Goal: Find contact information: Obtain details needed to contact an individual or organization

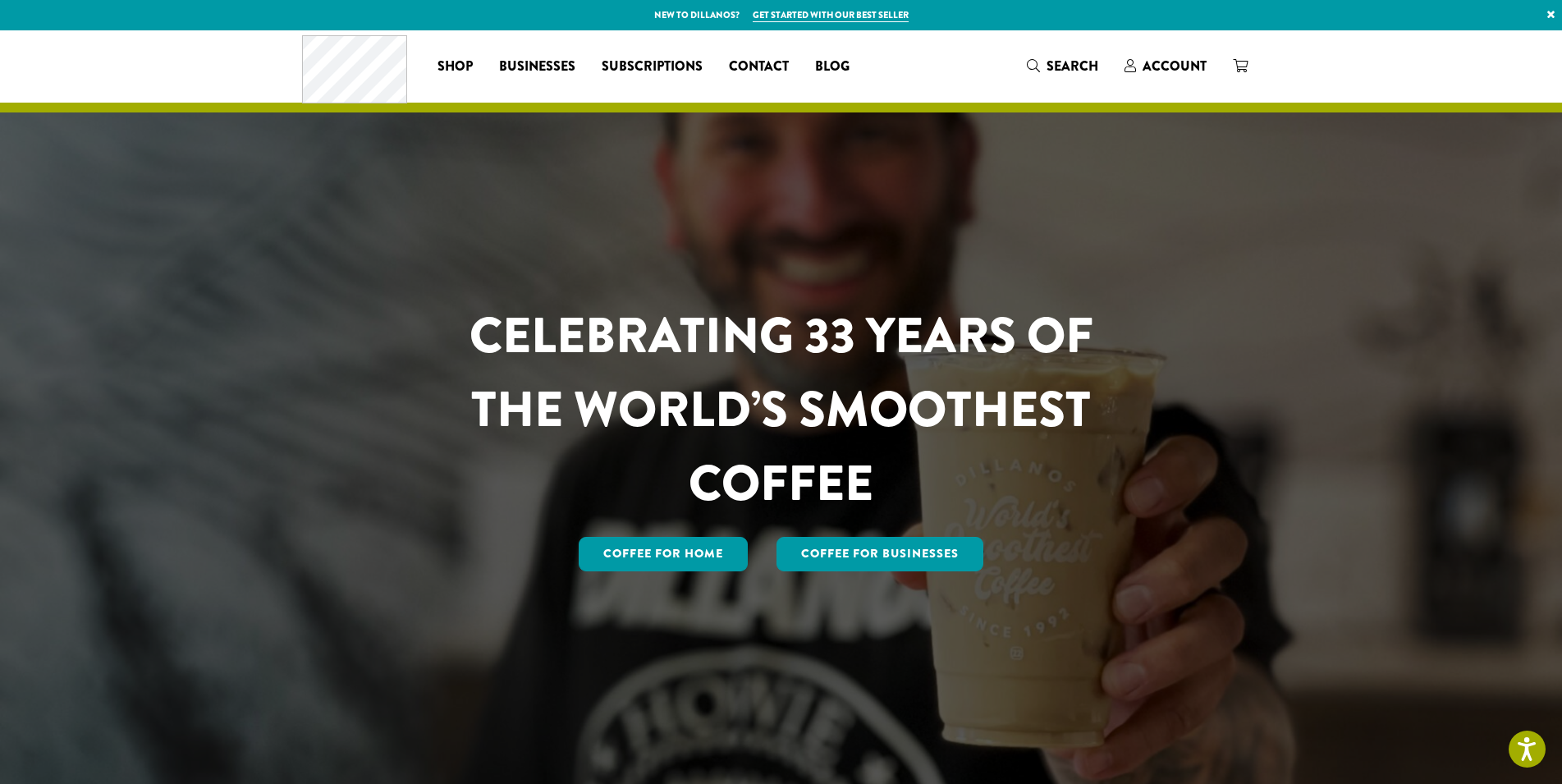
click at [1555, 13] on link "×" at bounding box center [1551, 14] width 22 height 30
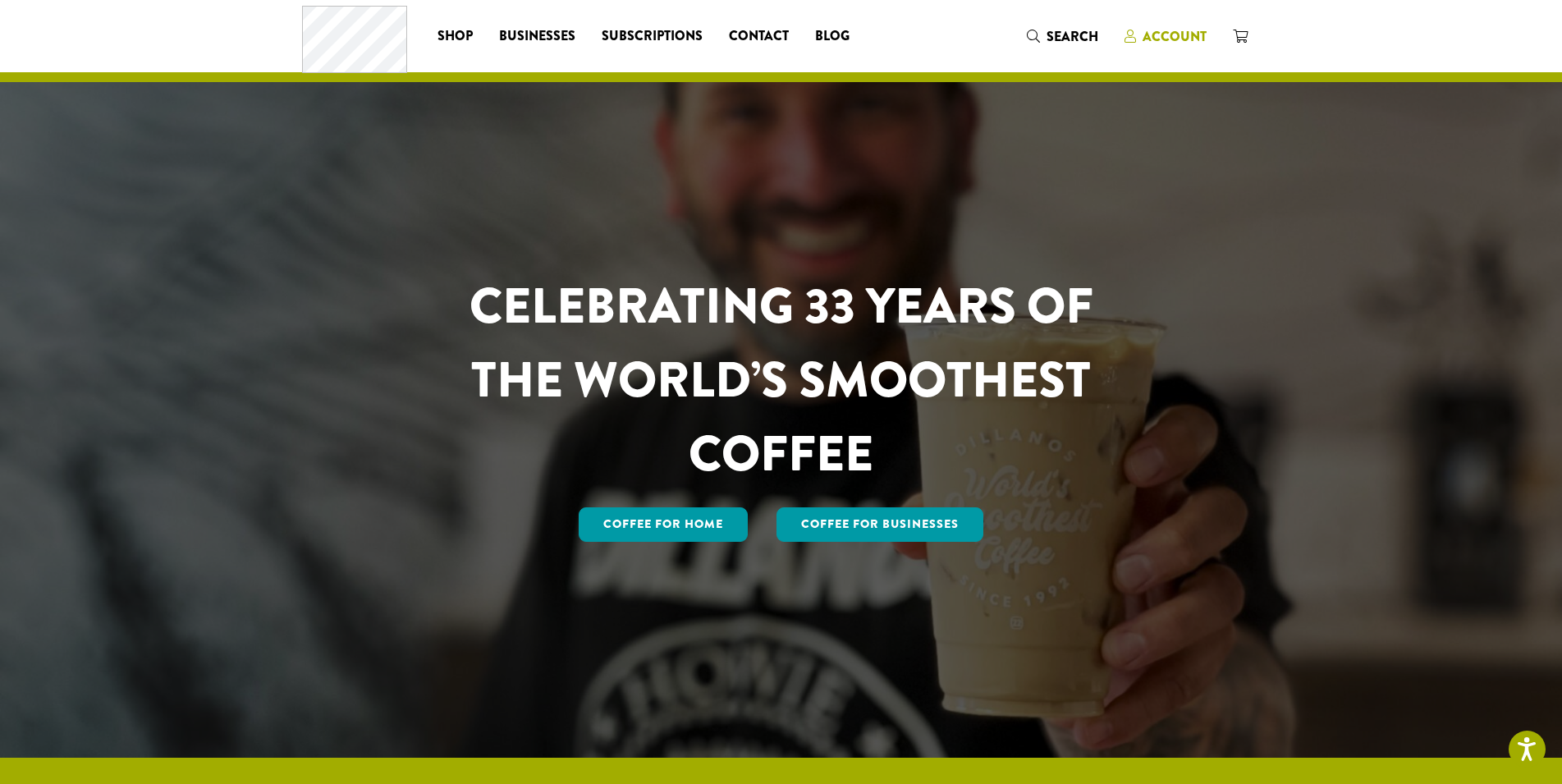
click at [1182, 34] on span "Account" at bounding box center [1174, 36] width 64 height 19
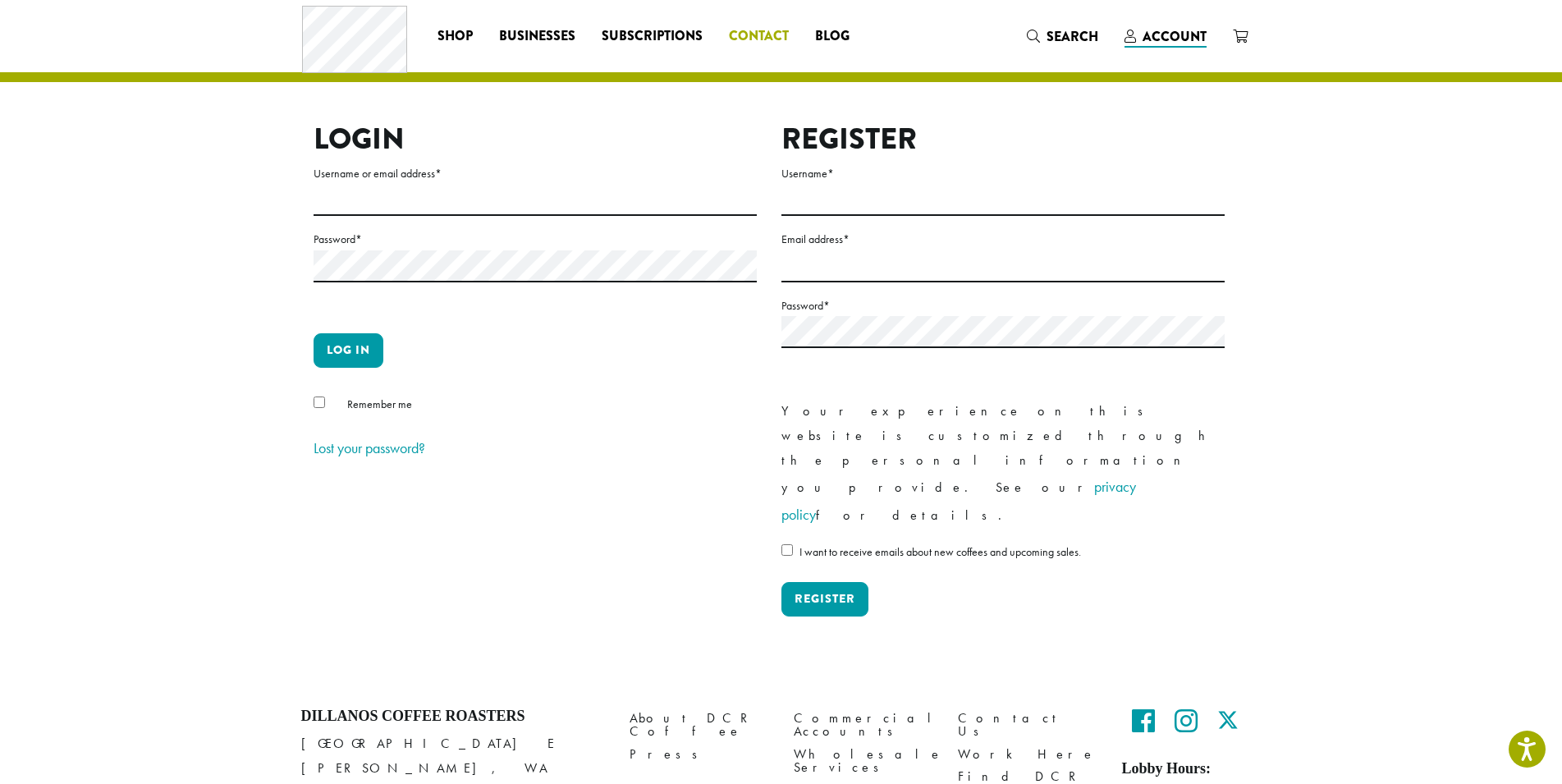
click at [726, 37] on link "Contact" at bounding box center [759, 35] width 86 height 26
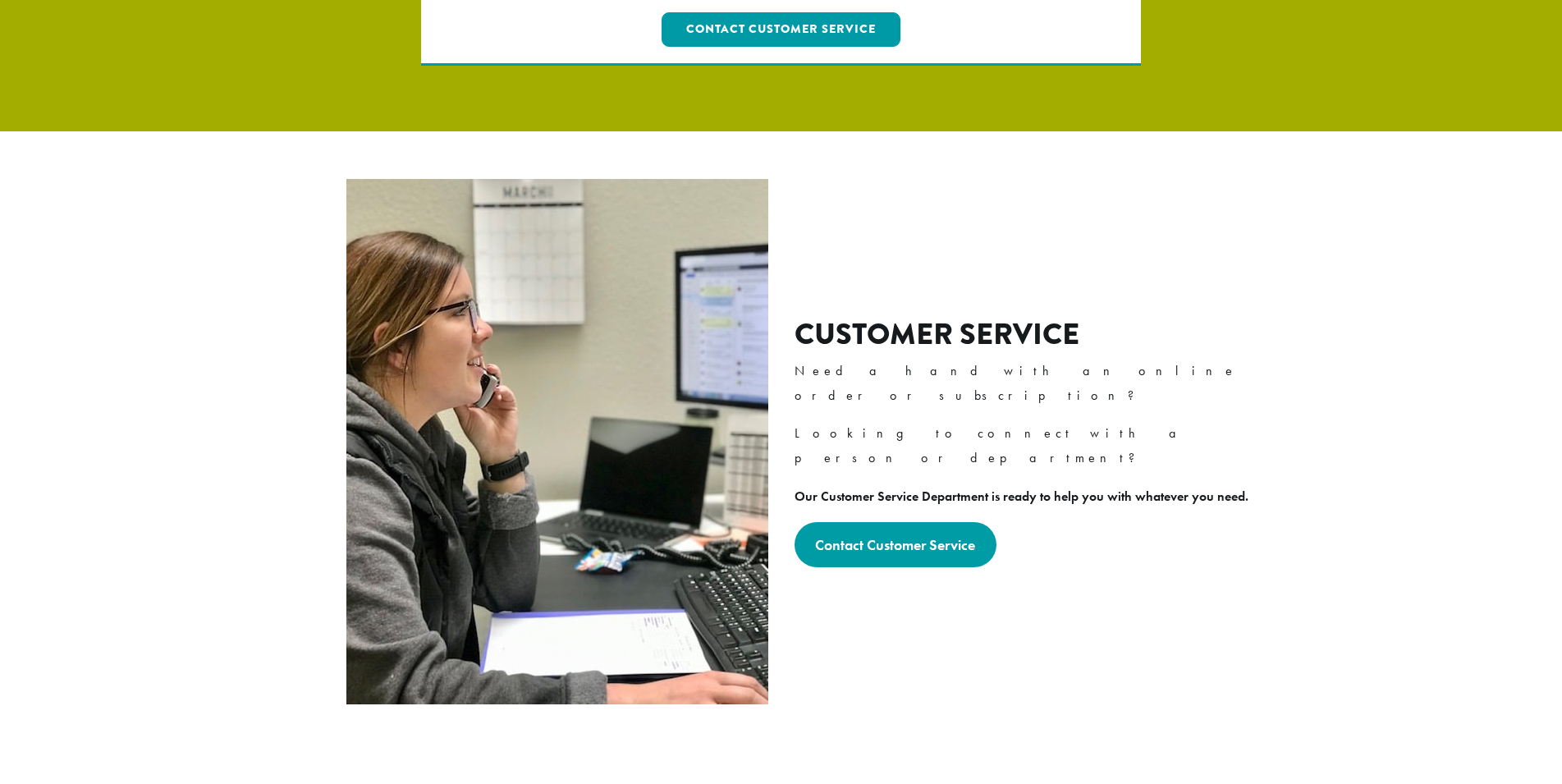
scroll to position [335, 0]
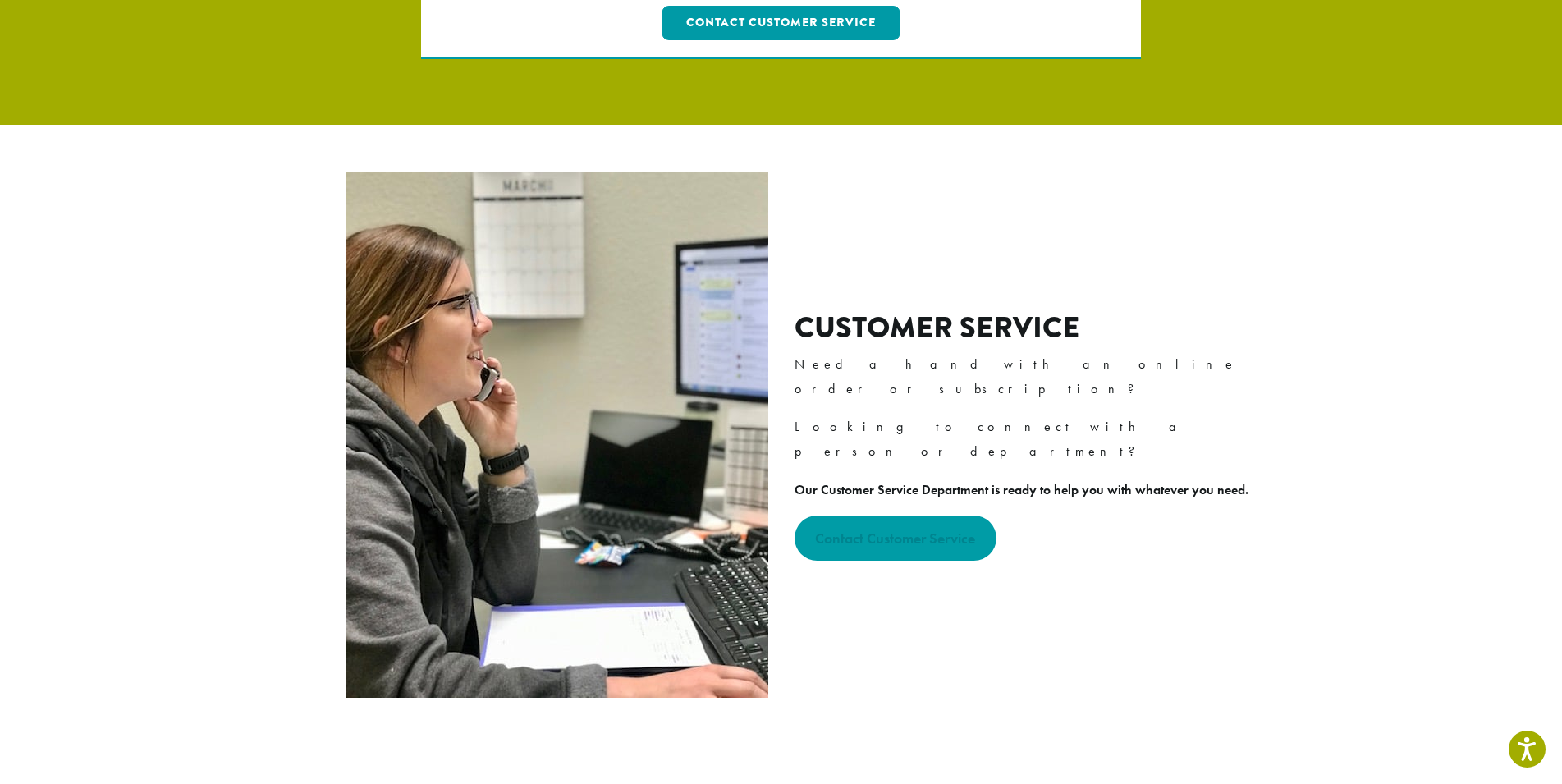
click at [837, 528] on strong "Contact Customer Service" at bounding box center [894, 538] width 160 height 19
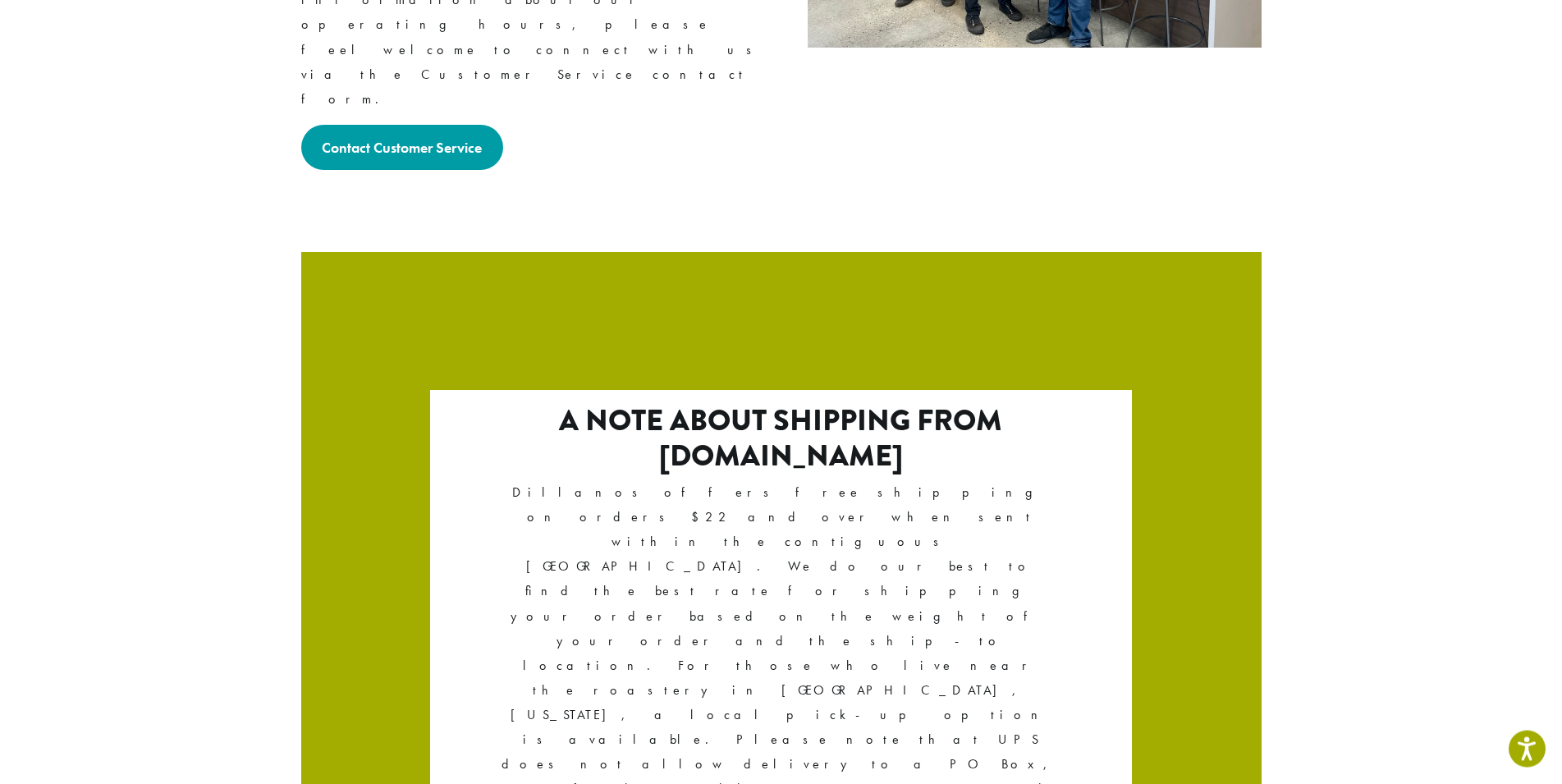
scroll to position [2658, 0]
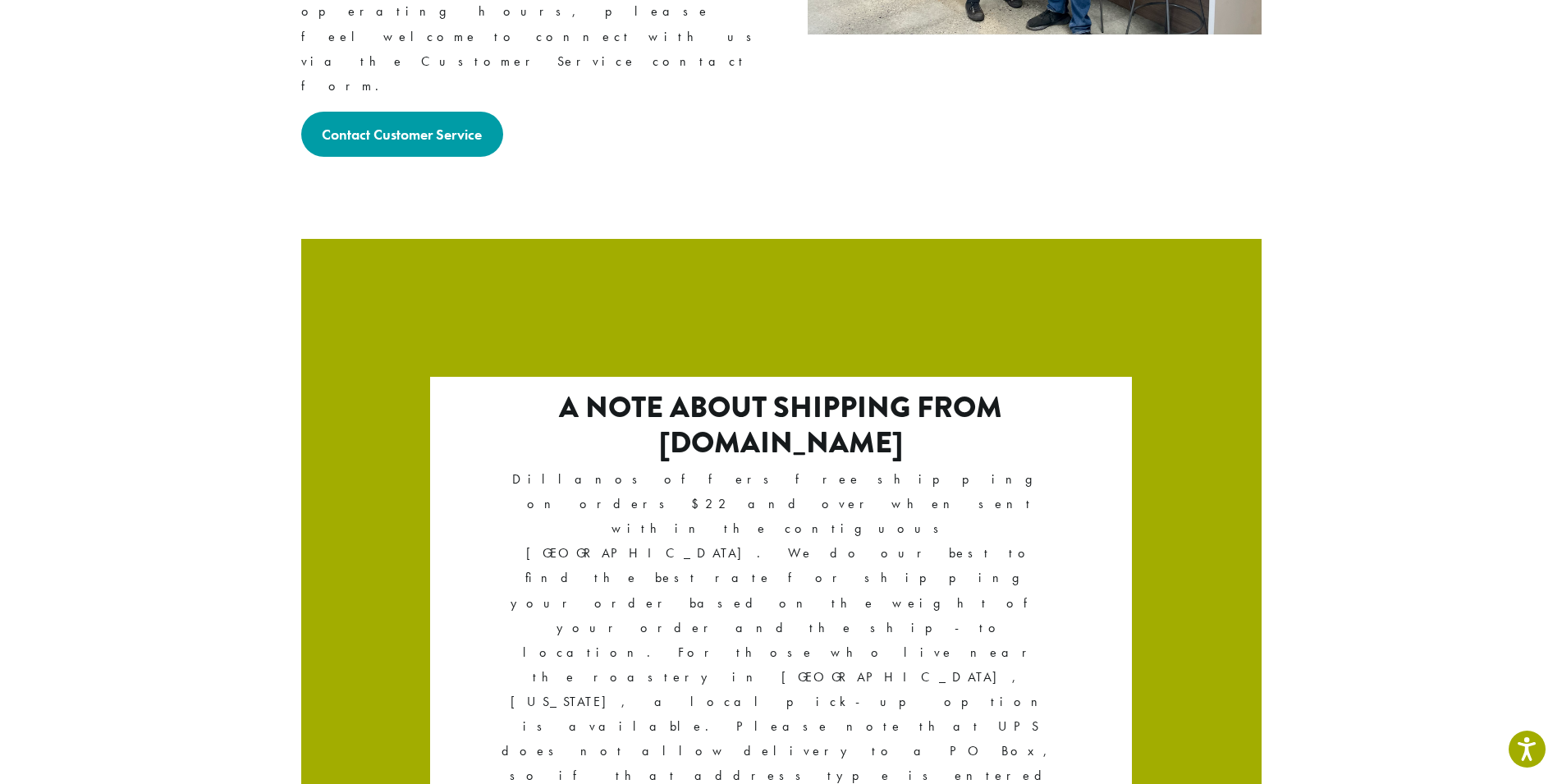
drag, startPoint x: 348, startPoint y: 687, endPoint x: 215, endPoint y: 678, distance: 133.3
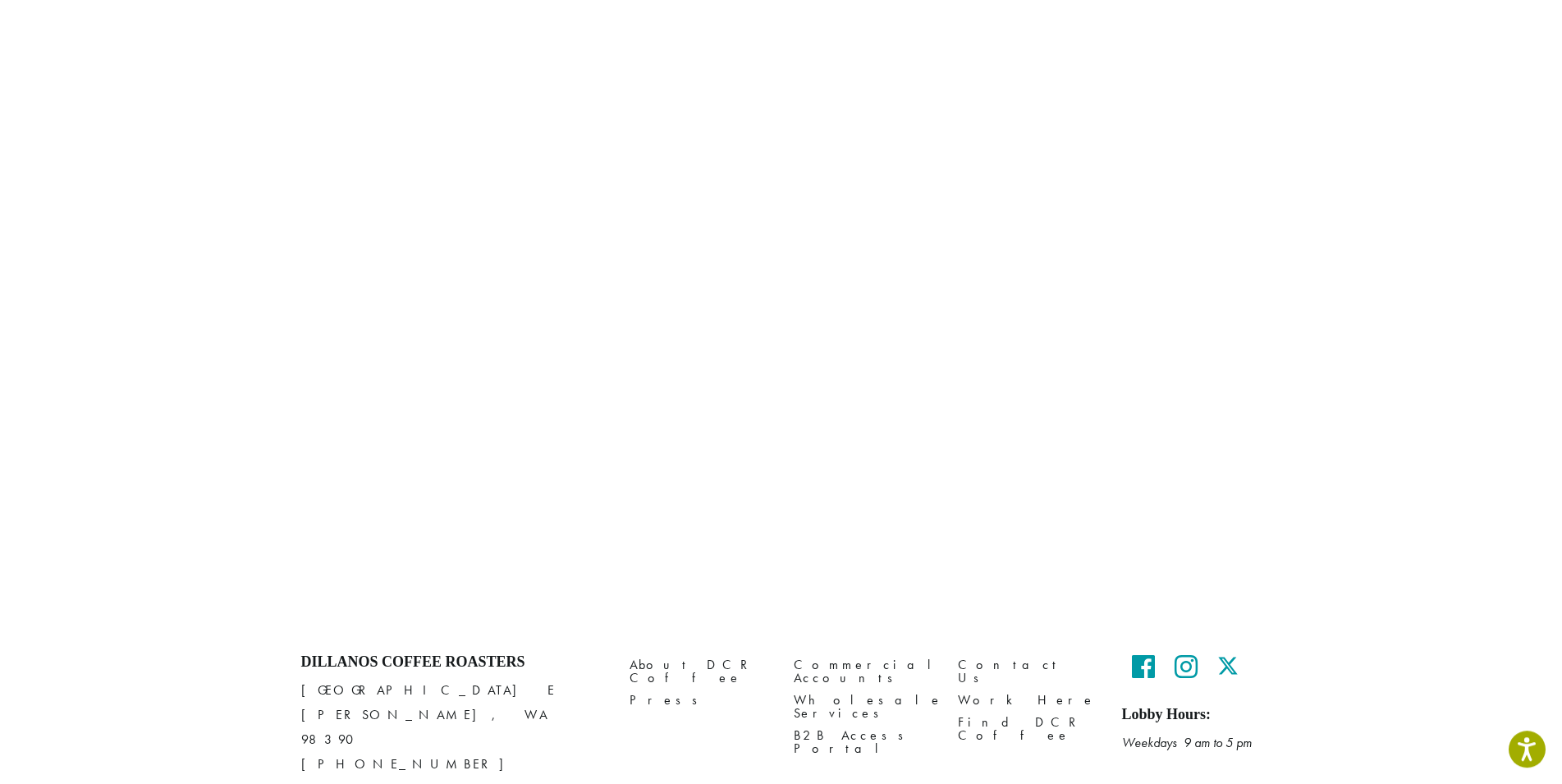
scroll to position [572, 0]
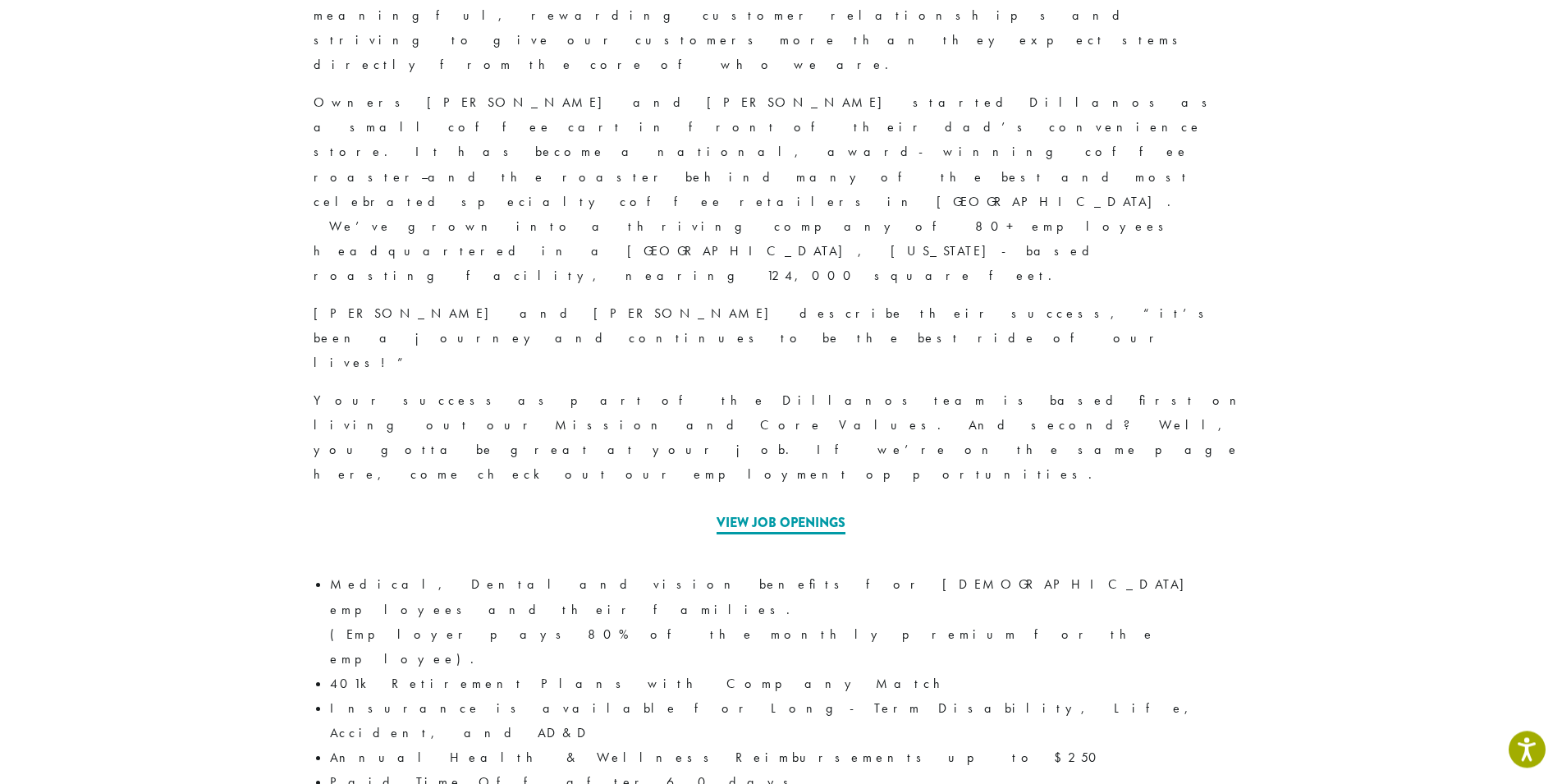
scroll to position [660, 0]
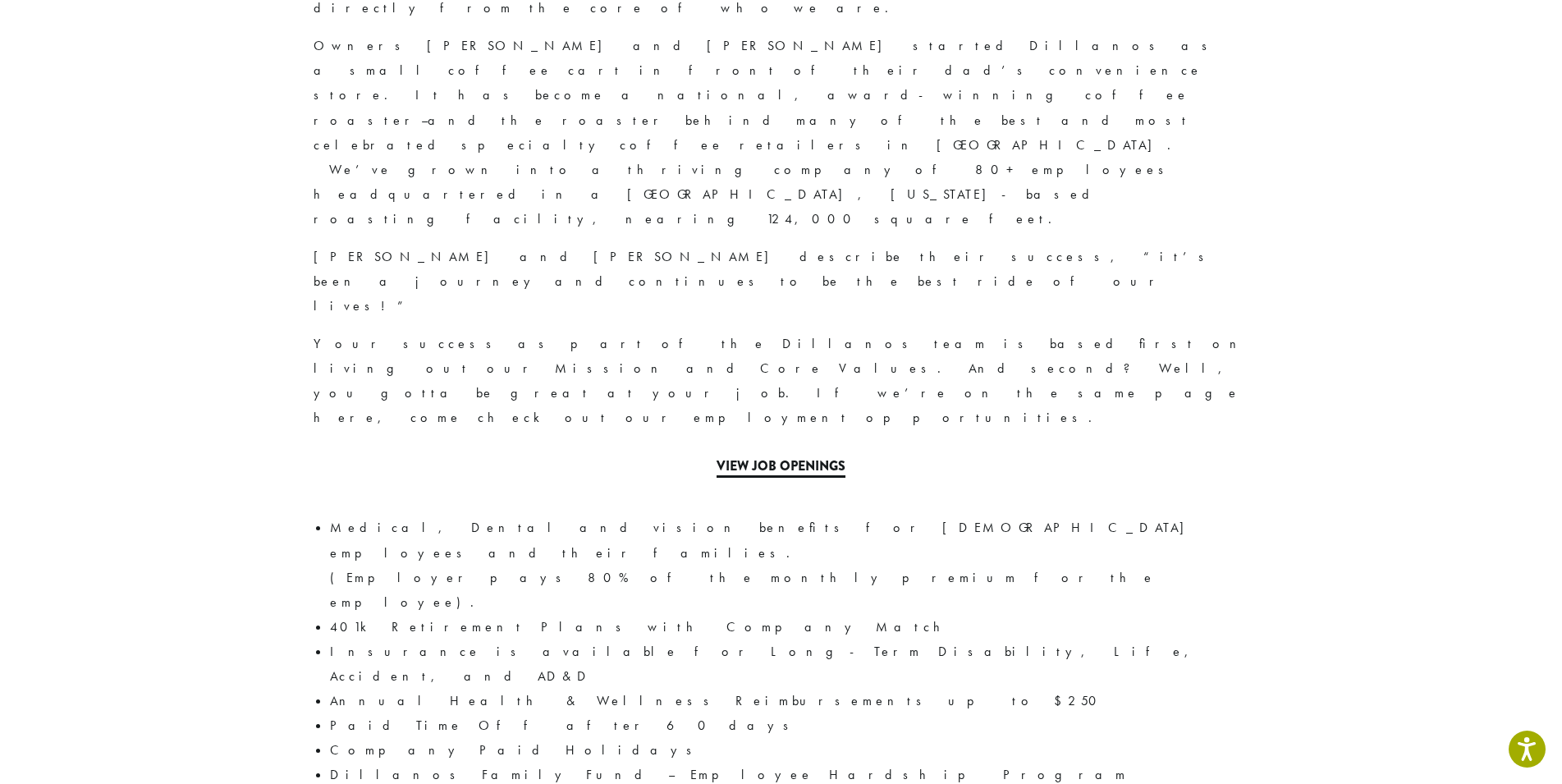
click at [792, 457] on link "View Job Openings" at bounding box center [781, 467] width 129 height 21
